Goal: Information Seeking & Learning: Learn about a topic

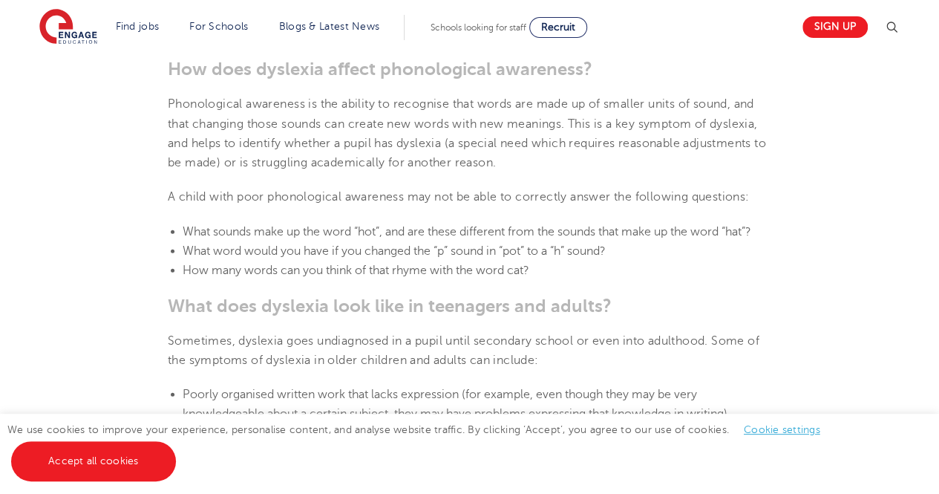
scroll to position [1782, 0]
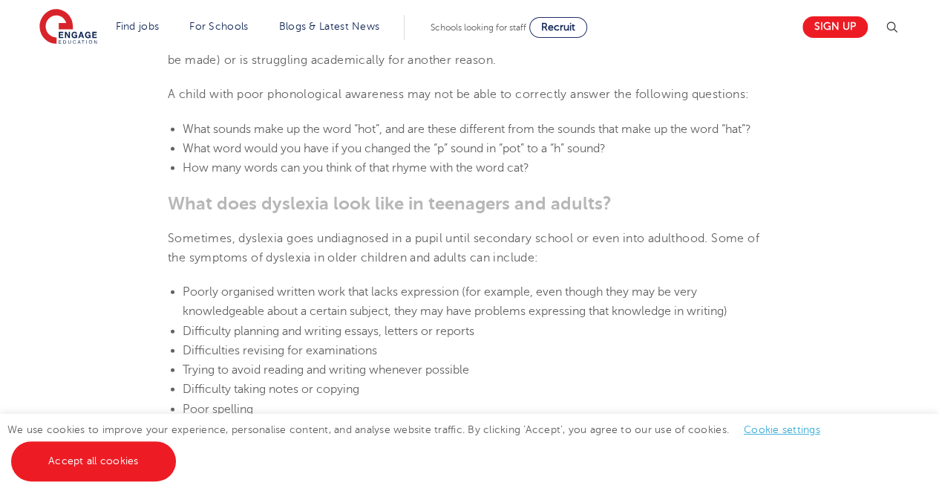
drag, startPoint x: 339, startPoint y: 371, endPoint x: 92, endPoint y: 215, distance: 292.6
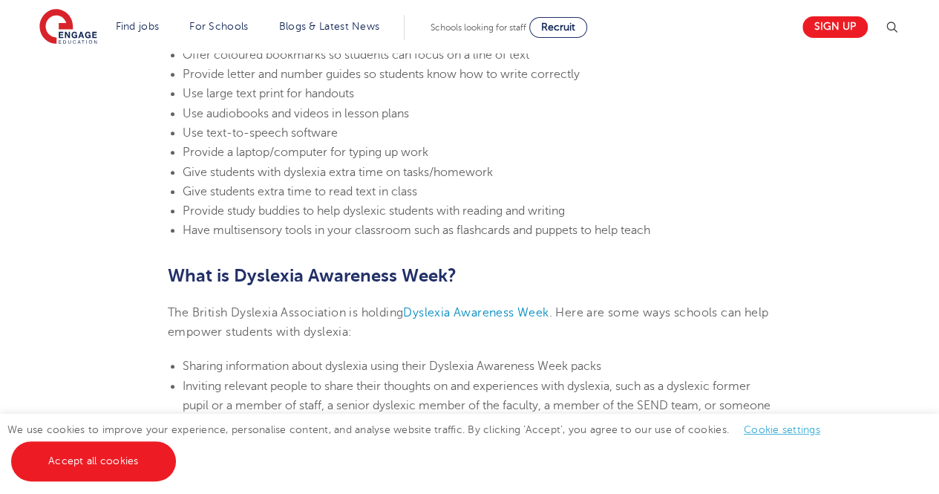
scroll to position [3266, 0]
